Goal: Find specific page/section: Find specific page/section

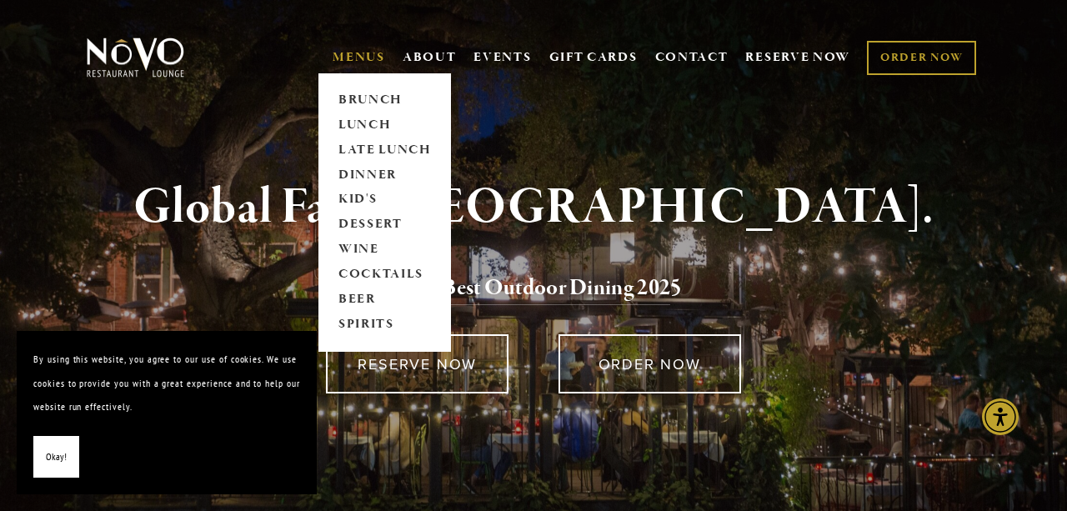
click at [361, 58] on link "MENUS" at bounding box center [359, 57] width 53 height 17
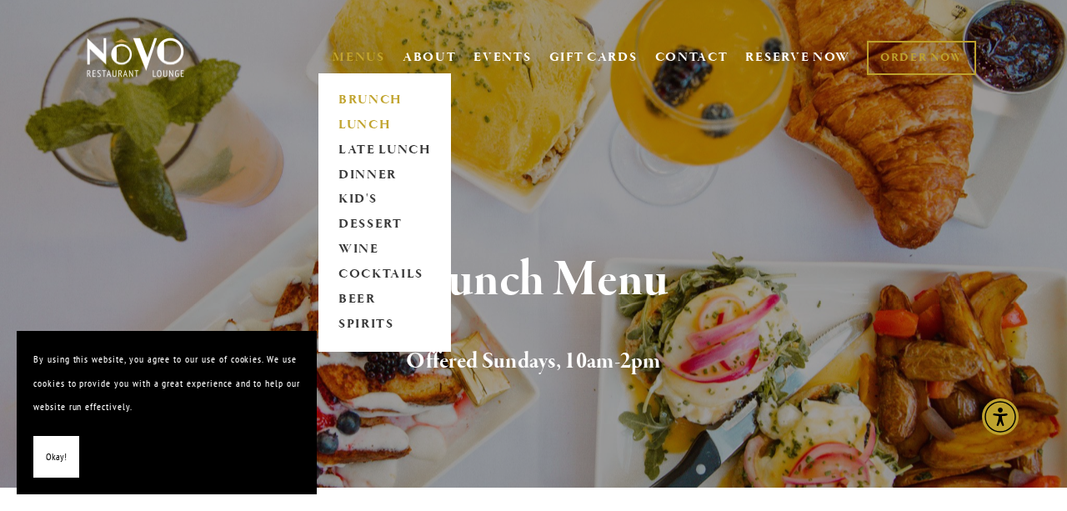
click at [359, 125] on link "LUNCH" at bounding box center [385, 125] width 104 height 25
